Goal: Task Accomplishment & Management: Manage account settings

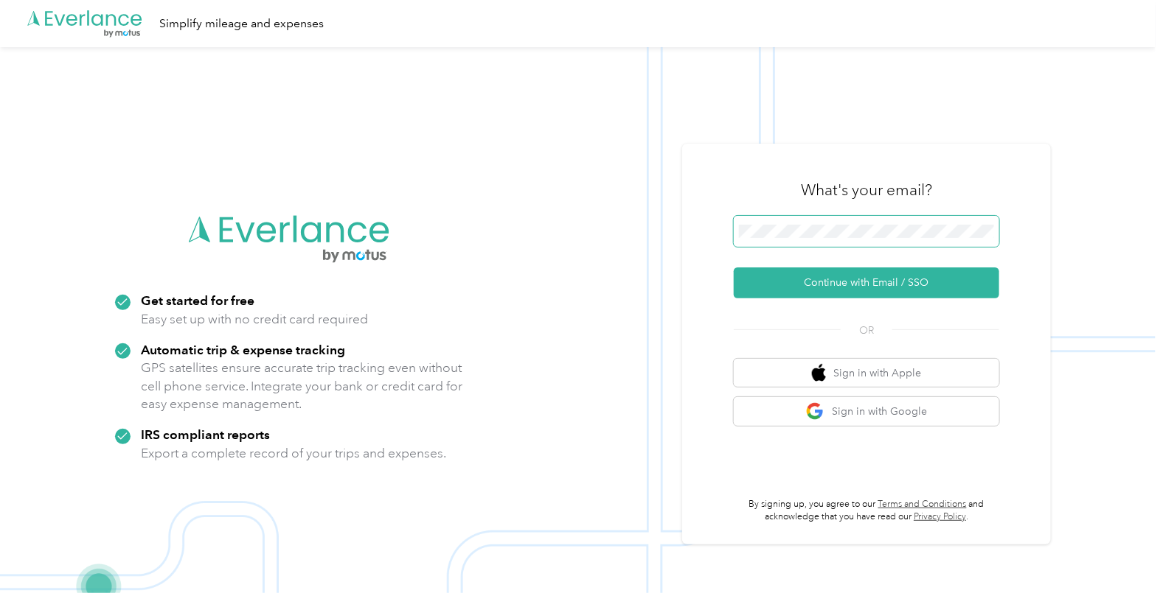
click at [792, 238] on span at bounding box center [865, 231] width 265 height 31
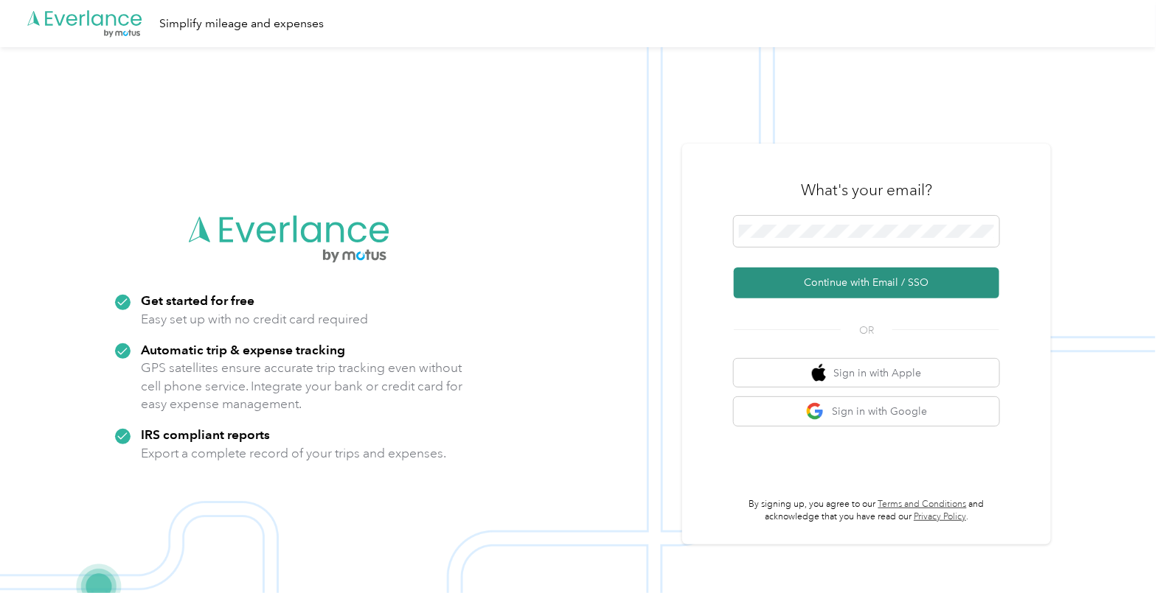
click at [811, 290] on button "Continue with Email / SSO" at bounding box center [865, 283] width 265 height 31
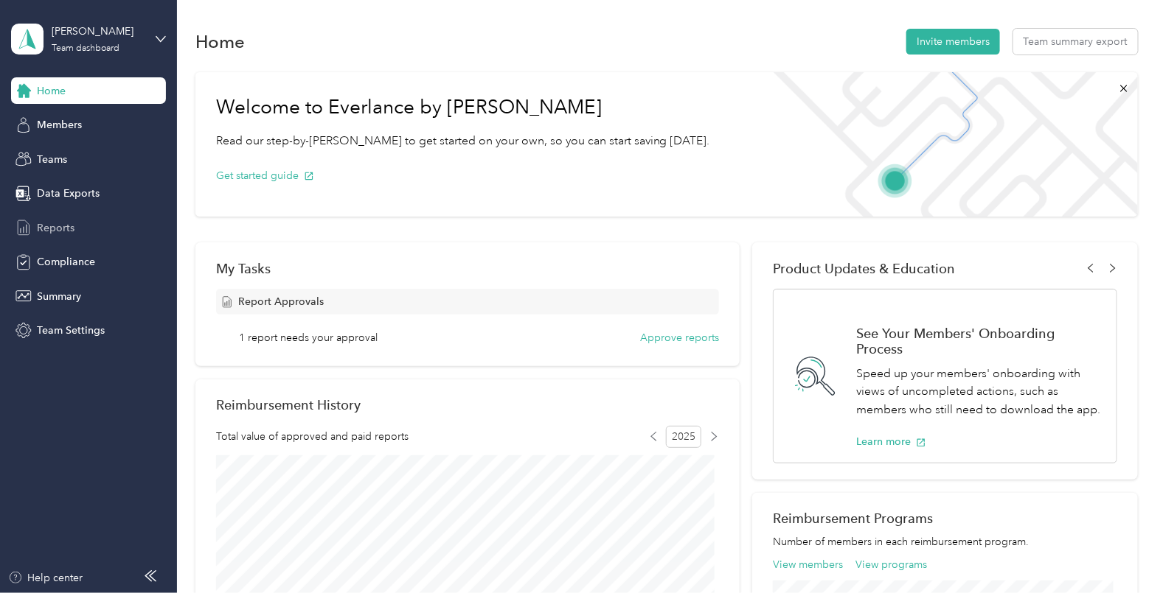
click at [45, 229] on span "Reports" at bounding box center [56, 227] width 38 height 15
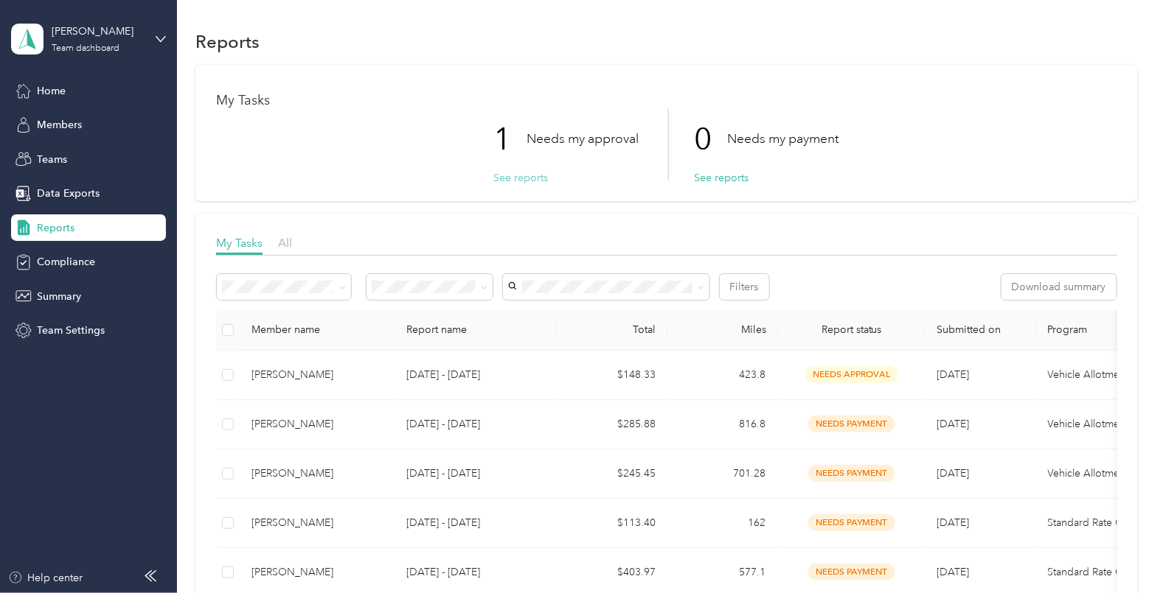
click at [506, 181] on button "See reports" at bounding box center [521, 177] width 55 height 15
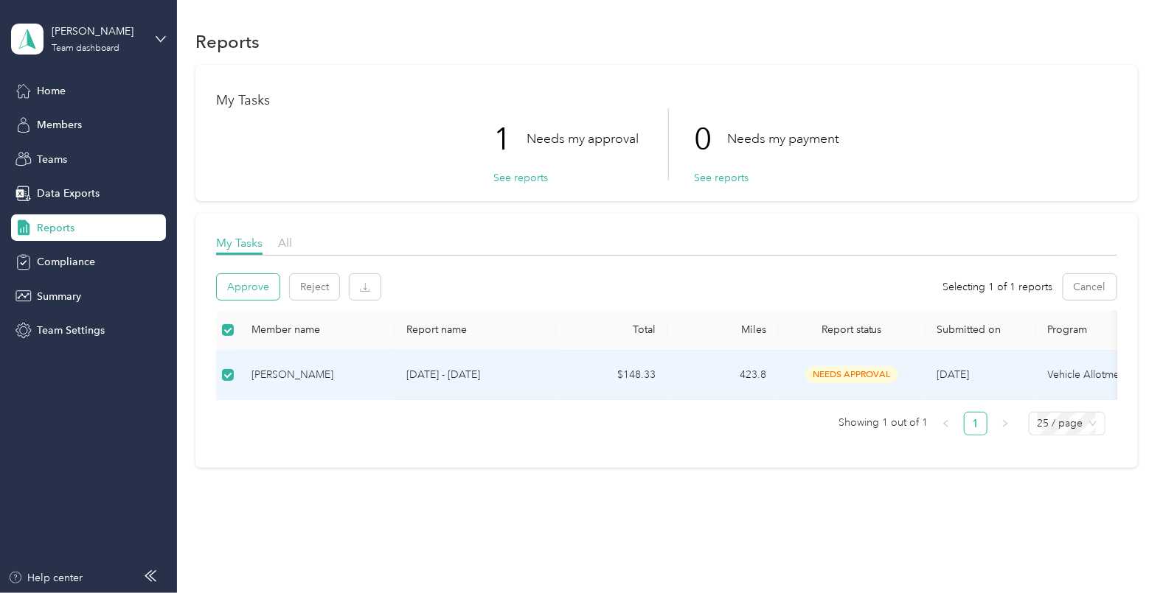
click at [254, 275] on button "Approve" at bounding box center [248, 287] width 63 height 26
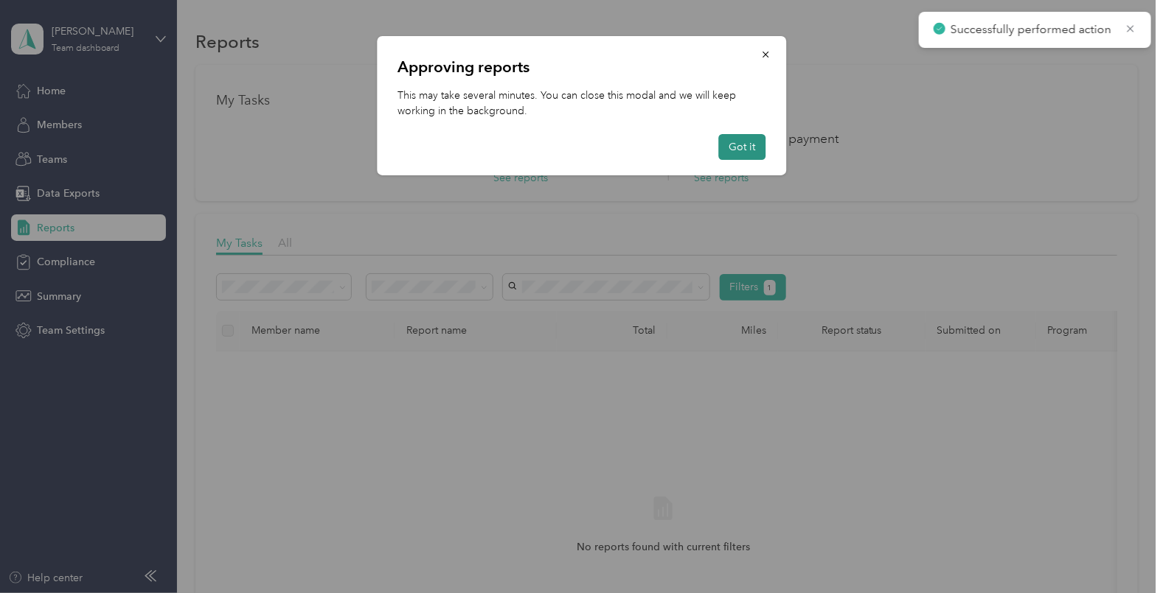
click at [740, 147] on button "Got it" at bounding box center [741, 147] width 47 height 26
